Goal: Task Accomplishment & Management: Manage account settings

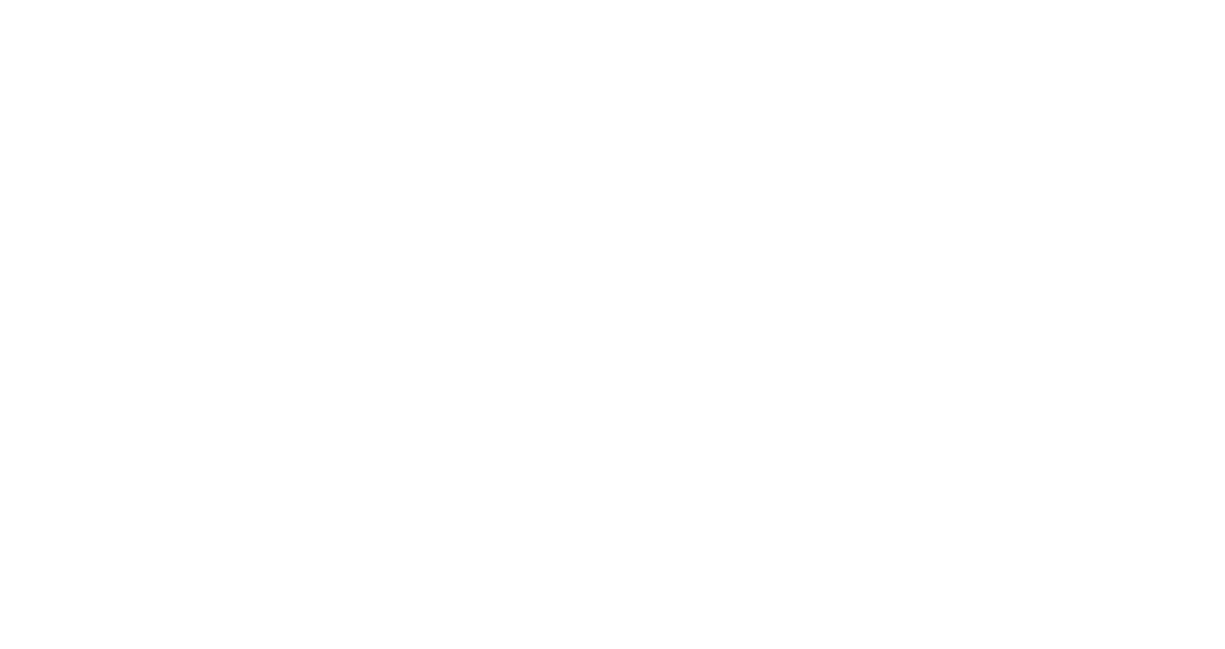
click at [593, 304] on div at bounding box center [612, 324] width 1225 height 649
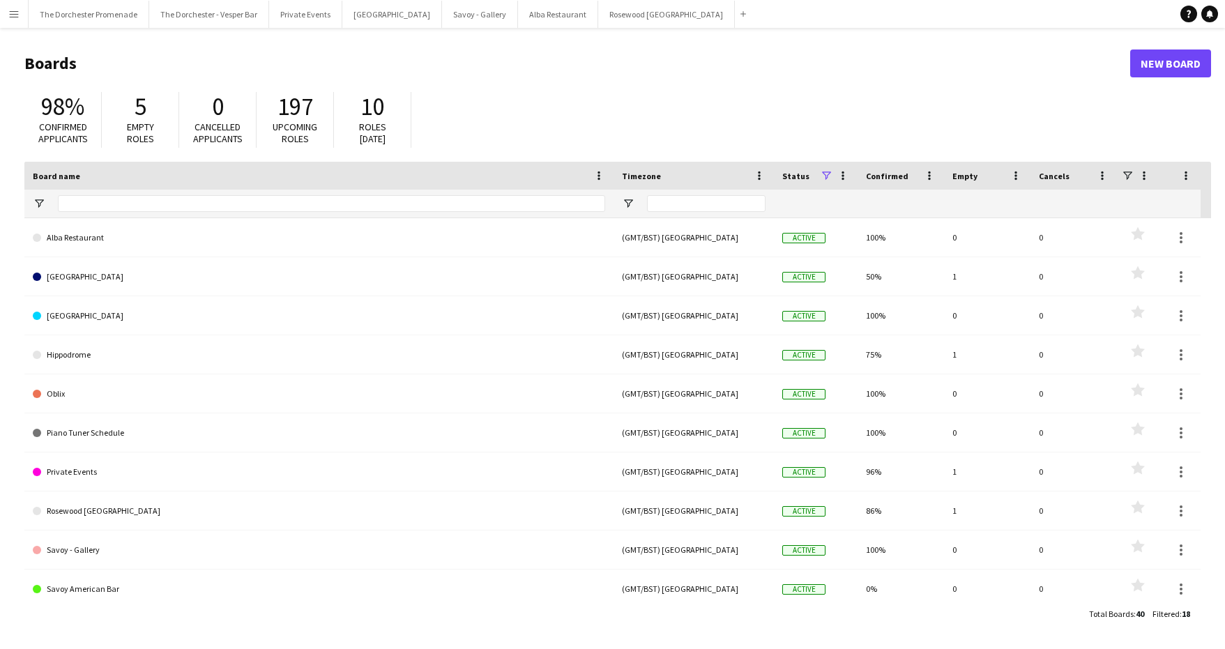
click at [16, 13] on app-icon "Menu" at bounding box center [13, 13] width 11 height 11
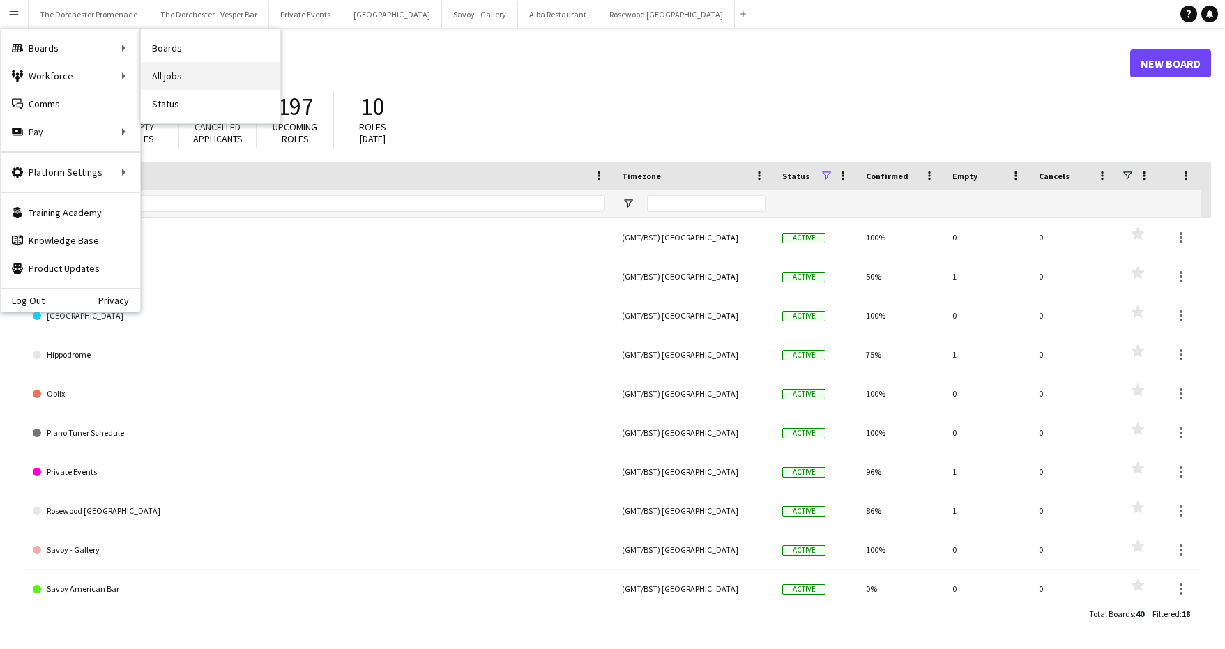
click at [182, 82] on link "All jobs" at bounding box center [210, 76] width 139 height 28
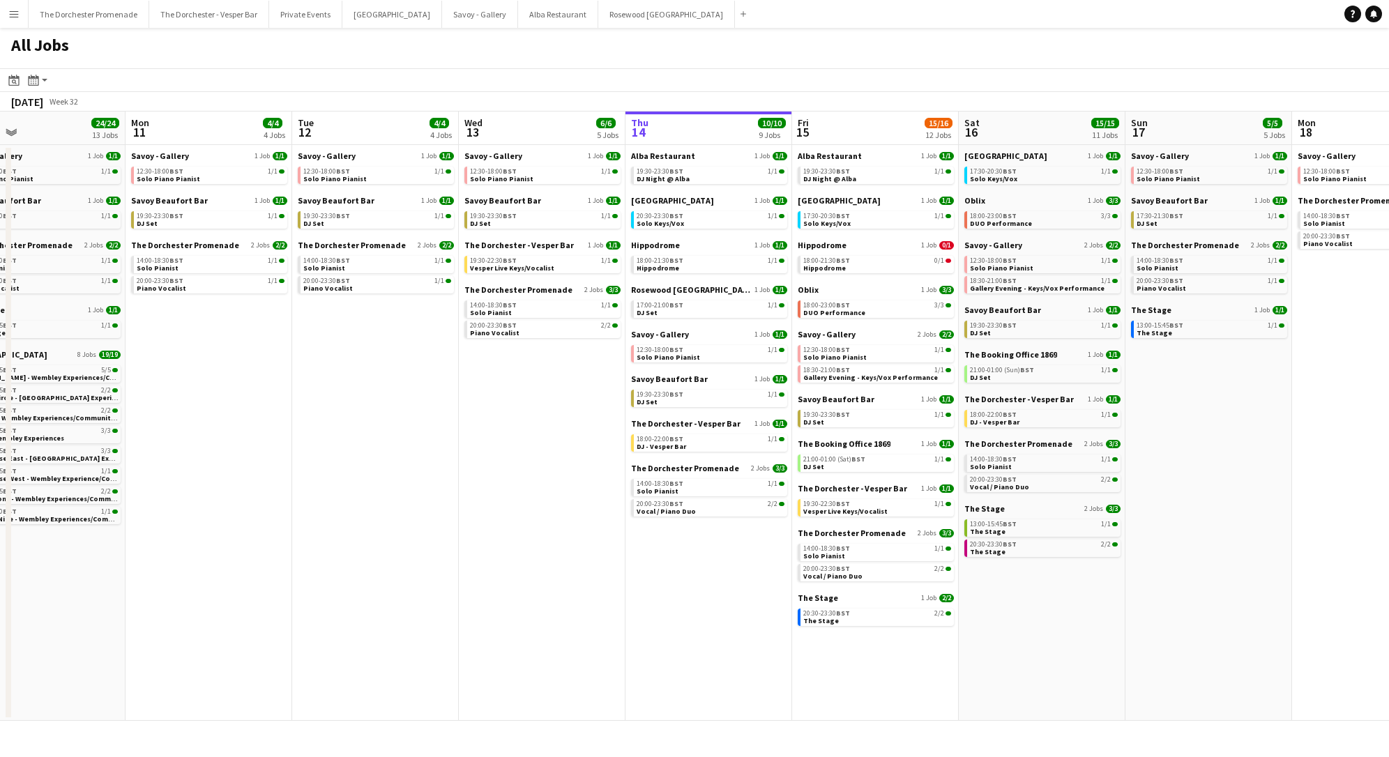
scroll to position [0, 542]
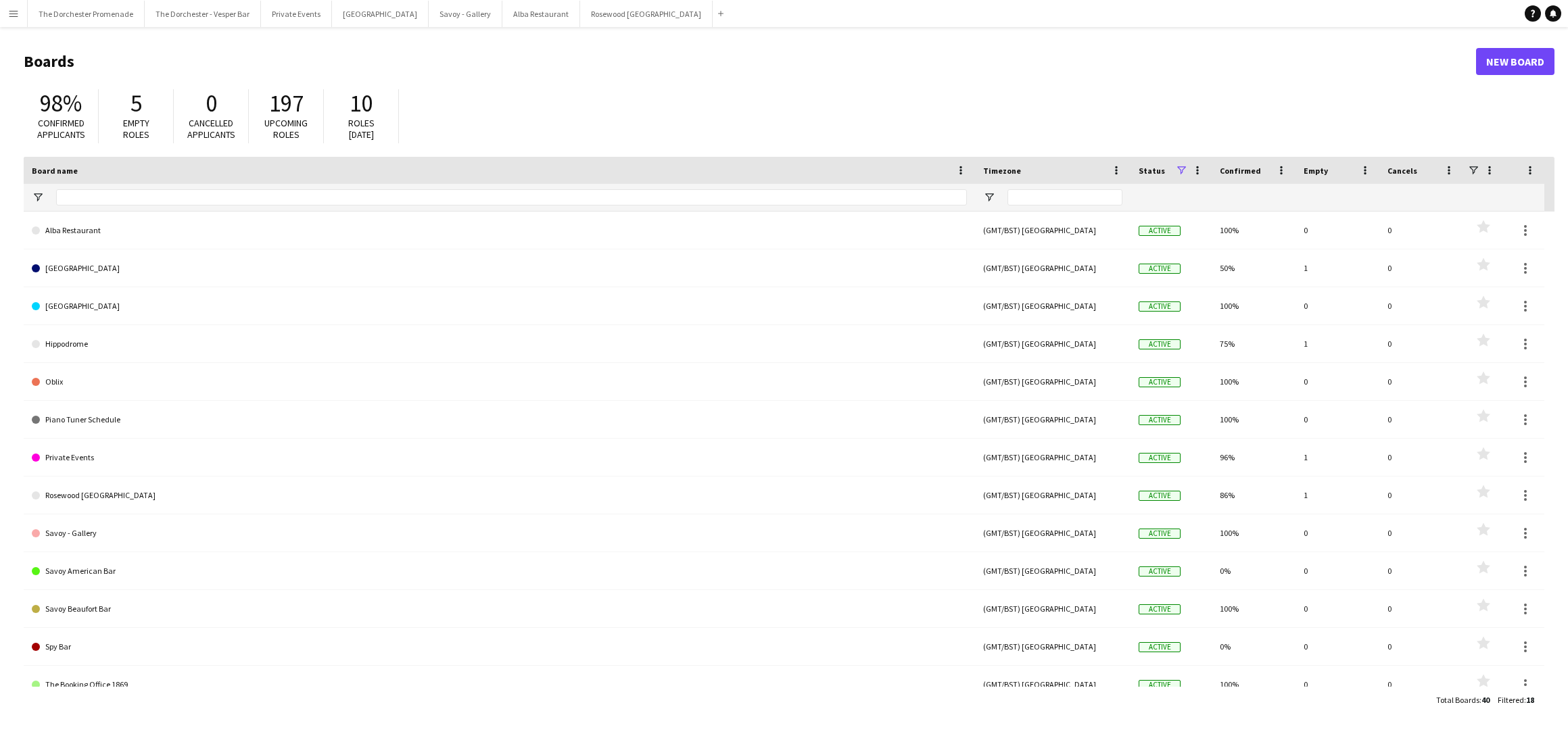
click at [13, 13] on app-icon "Menu" at bounding box center [13, 13] width 11 height 11
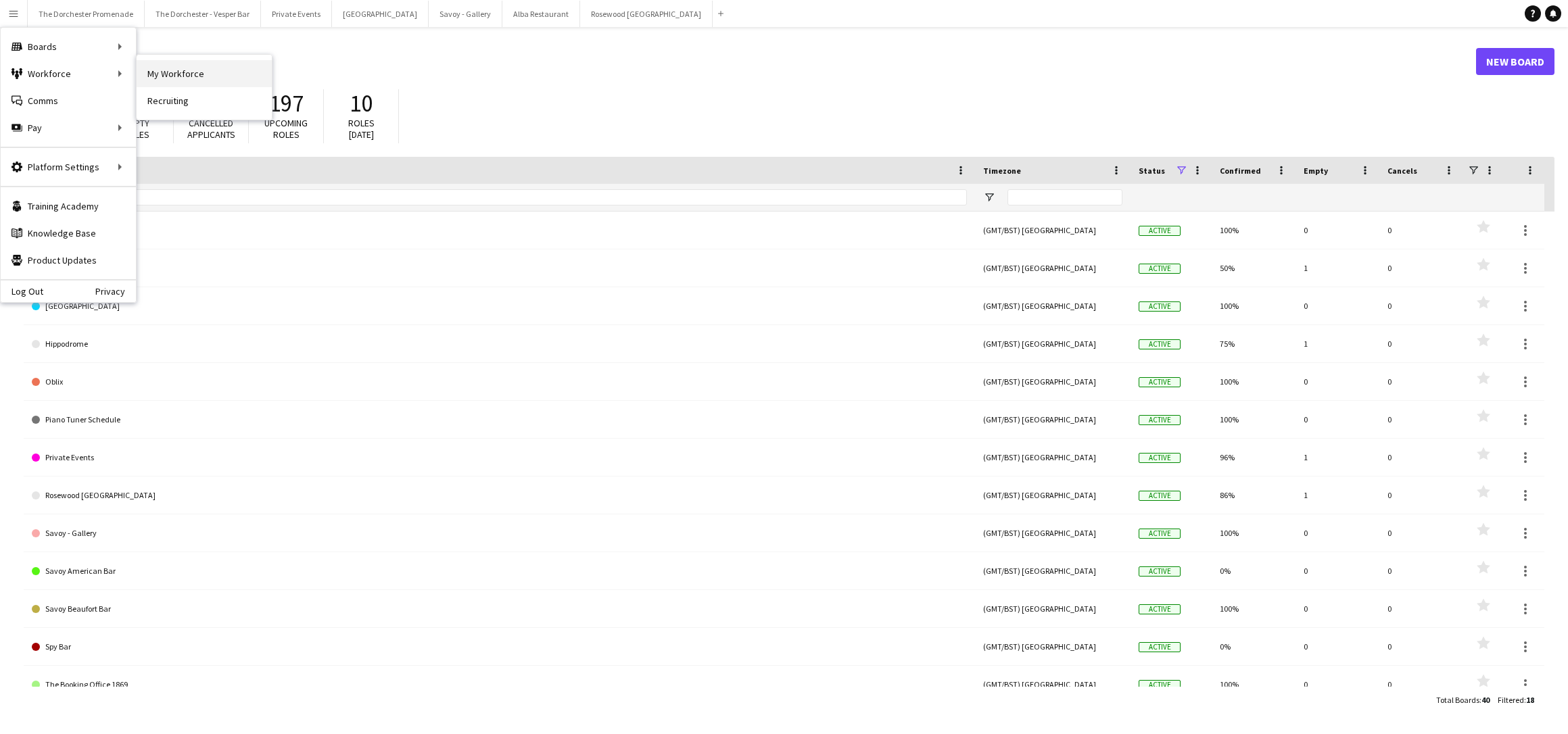
click at [171, 79] on link "My Workforce" at bounding box center [204, 74] width 135 height 27
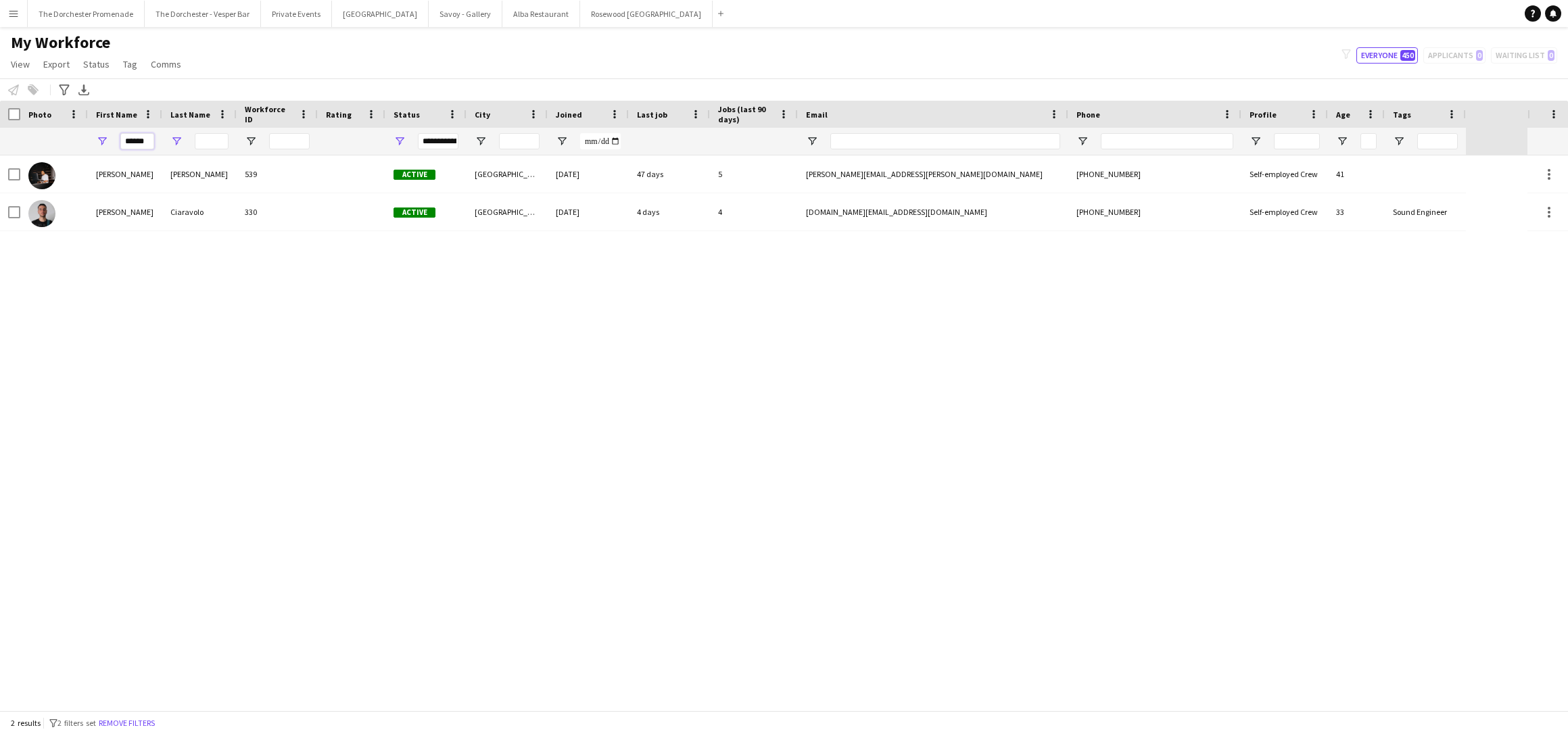
drag, startPoint x: 123, startPoint y: 144, endPoint x: 176, endPoint y: 142, distance: 53.0
click at [176, 142] on div "******" at bounding box center [732, 142] width 1465 height 27
type input "*****"
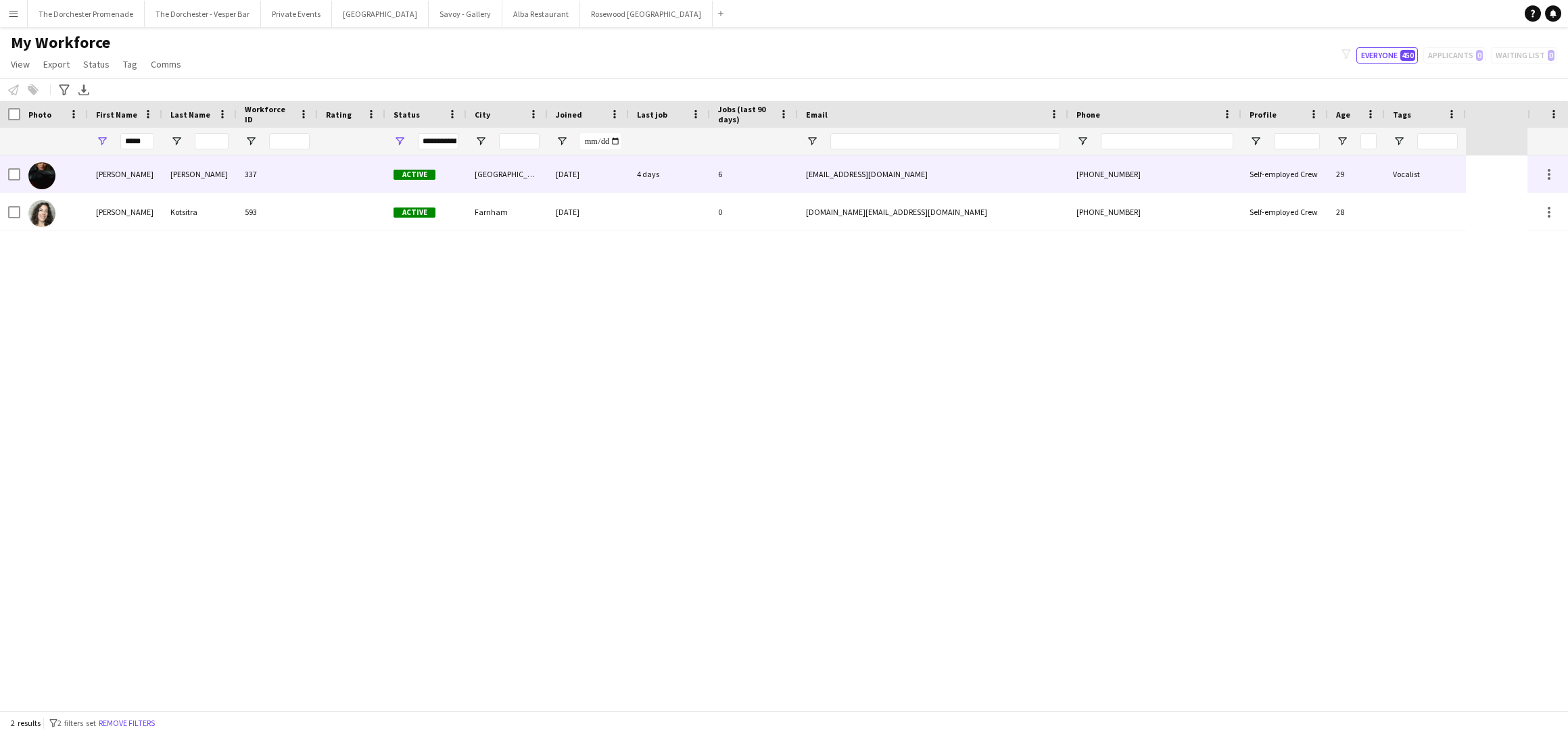
click at [342, 176] on div at bounding box center [352, 174] width 68 height 37
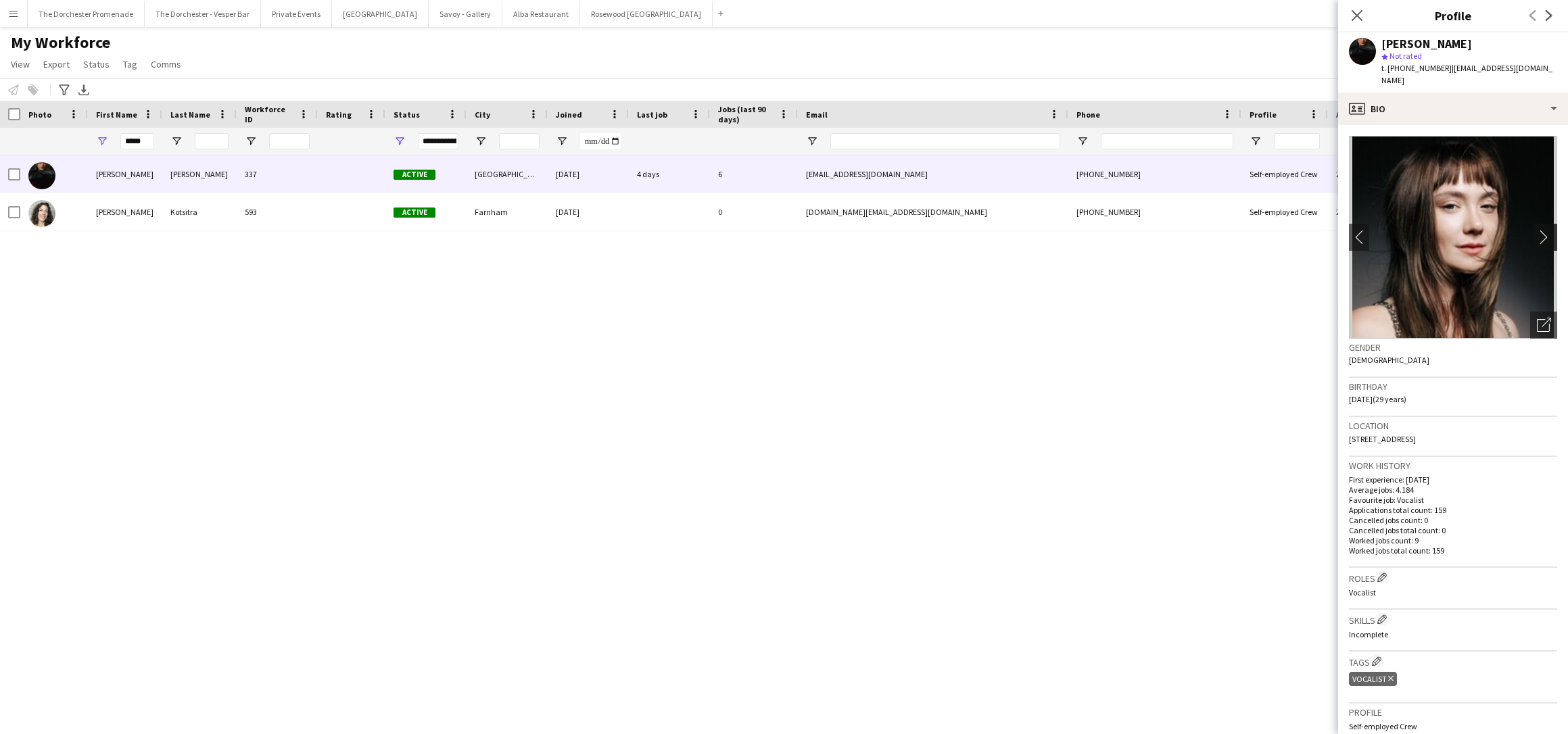
click at [1540, 230] on app-icon "chevron-right" at bounding box center [1548, 237] width 21 height 15
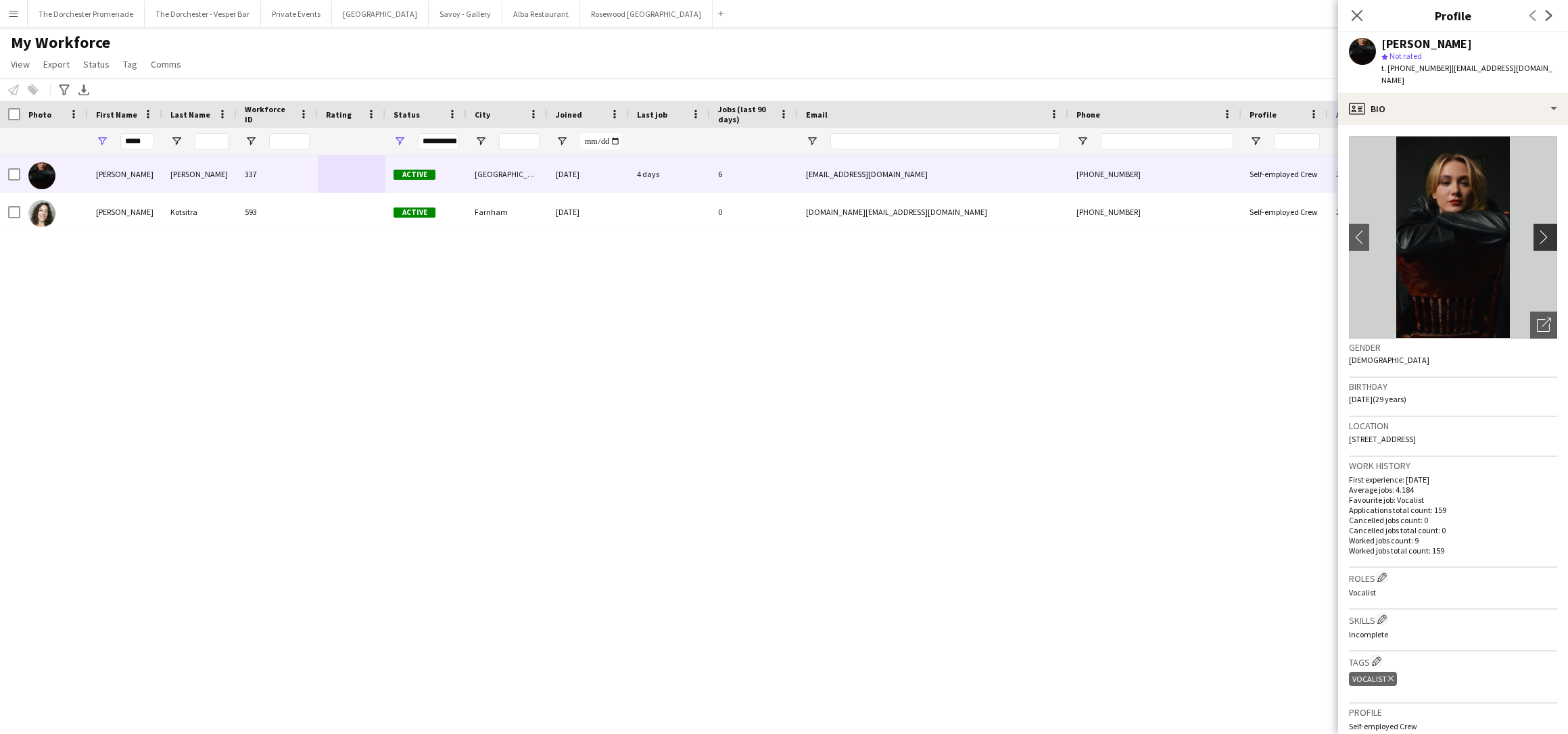
click at [1541, 230] on app-icon "chevron-right" at bounding box center [1548, 237] width 21 height 15
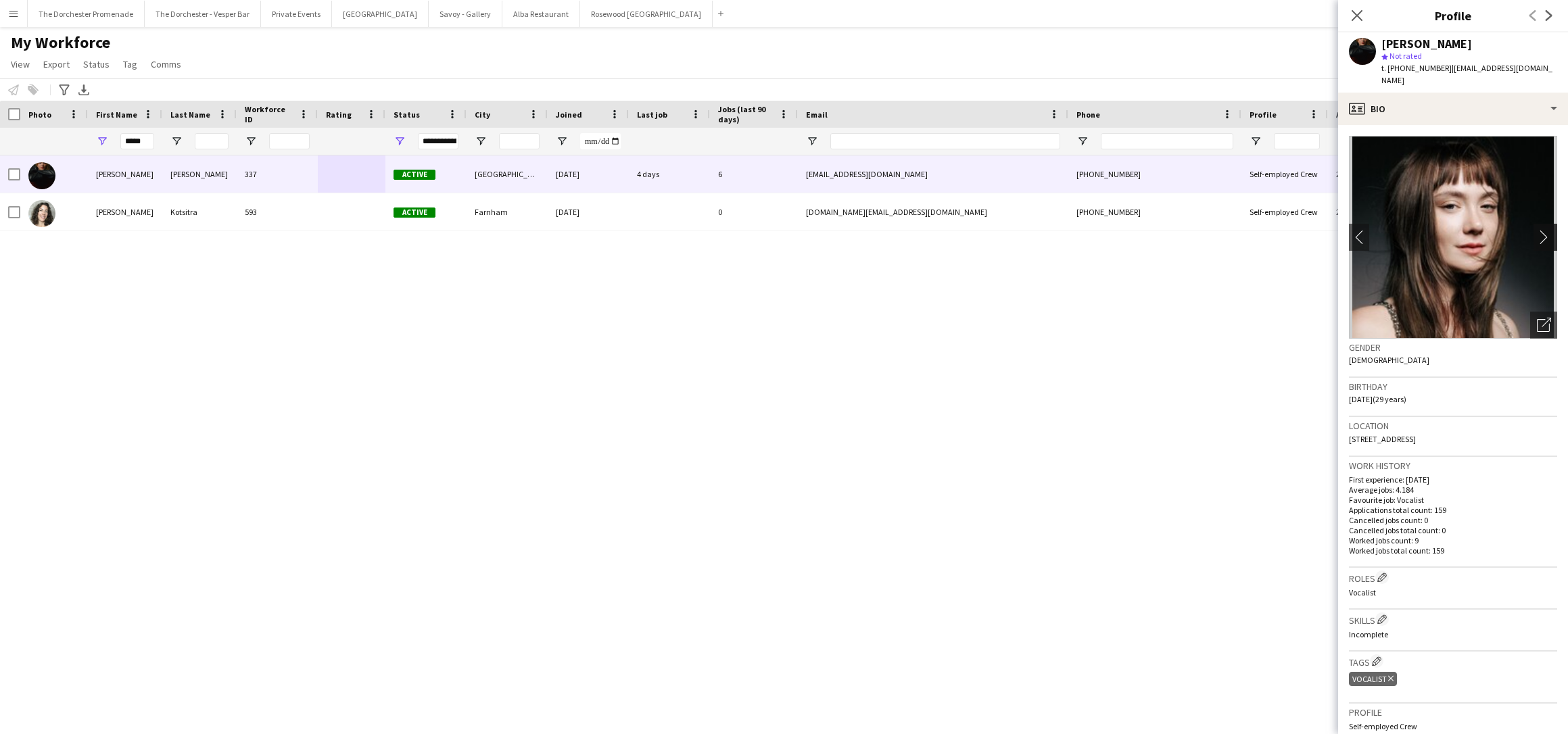
click at [1541, 230] on app-icon "chevron-right" at bounding box center [1548, 237] width 21 height 15
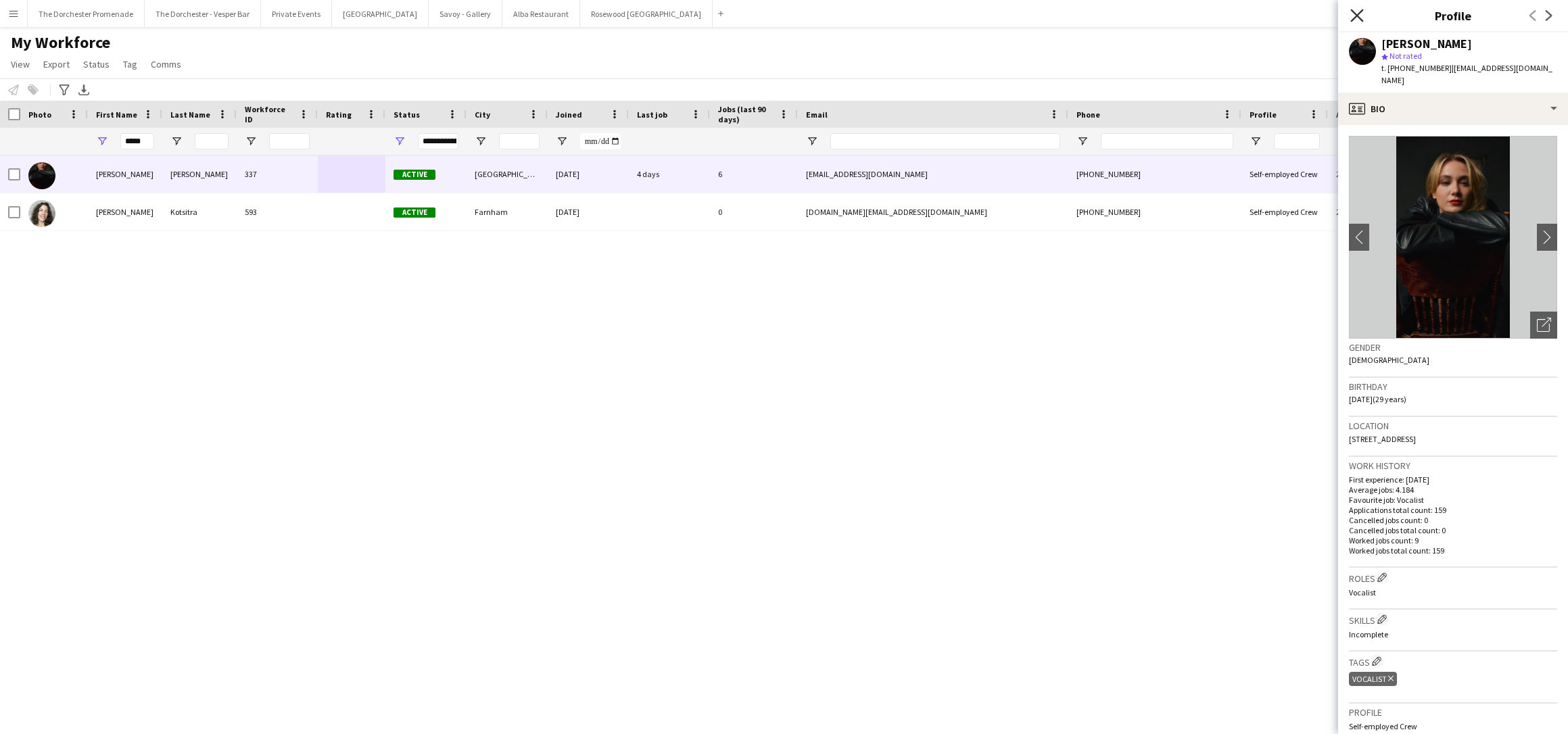
click at [1361, 17] on icon "Close pop-in" at bounding box center [1356, 15] width 13 height 13
